Goal: Find specific page/section: Locate item on page

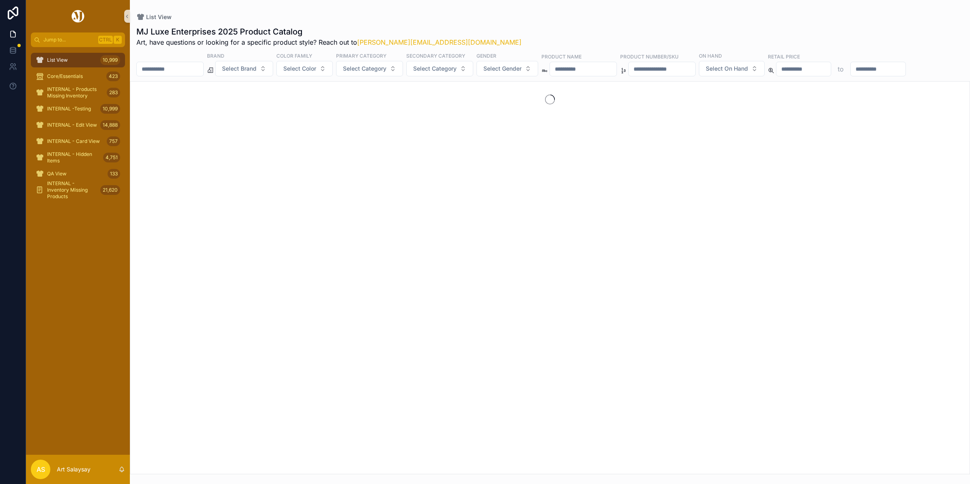
click at [179, 69] on input "scrollable content" at bounding box center [170, 68] width 67 height 11
paste input "*******"
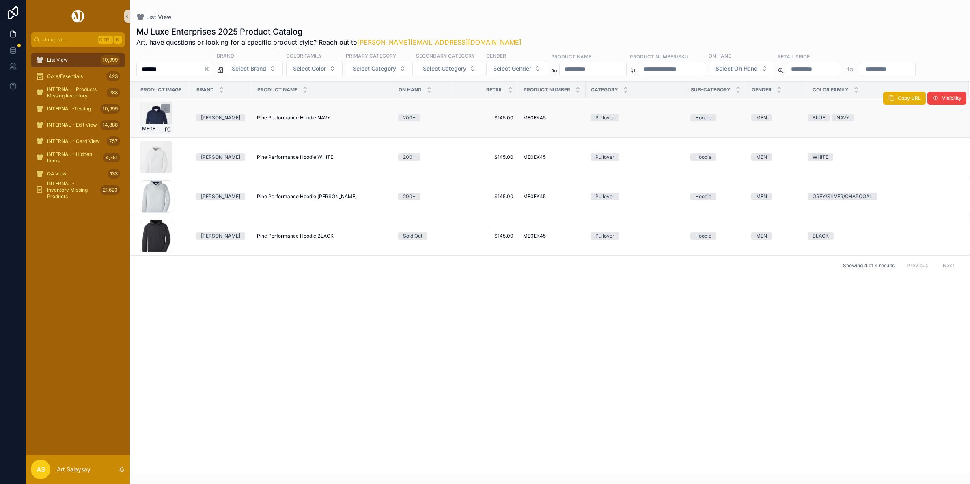
type input "*******"
click at [157, 134] on div "ME0EK45_NAV .jpg" at bounding box center [156, 117] width 32 height 32
